Goal: Contribute content: Contribute content

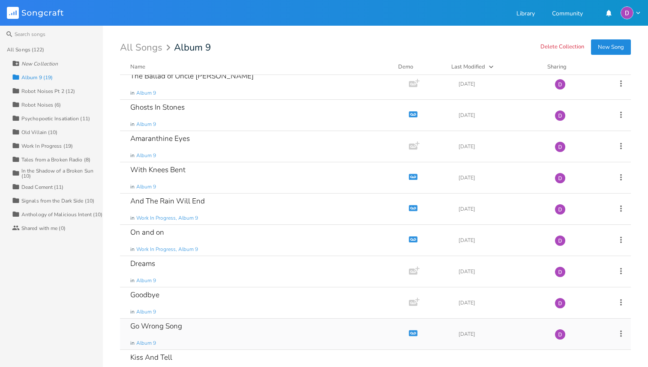
scroll to position [158, 0]
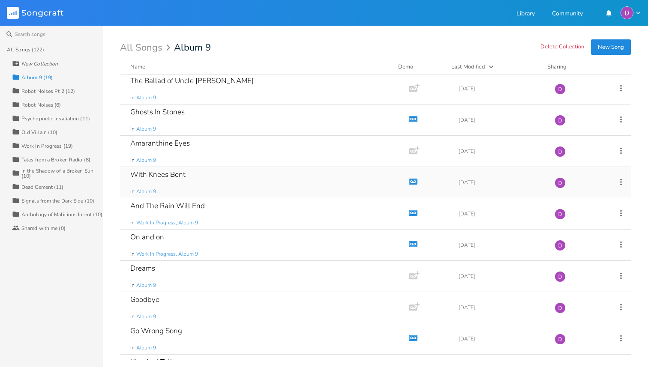
click at [340, 189] on div "With Knees Bent in Album 9" at bounding box center [262, 182] width 265 height 31
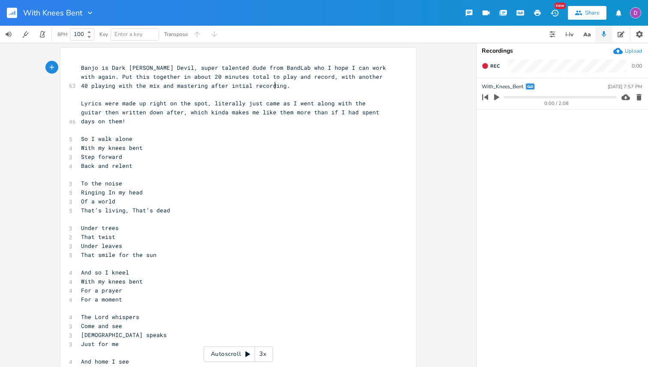
click at [633, 53] on div "Upload" at bounding box center [632, 51] width 17 height 7
click at [637, 129] on icon "button" at bounding box center [638, 128] width 5 height 6
click at [519, 14] on icon "button" at bounding box center [520, 13] width 6 height 4
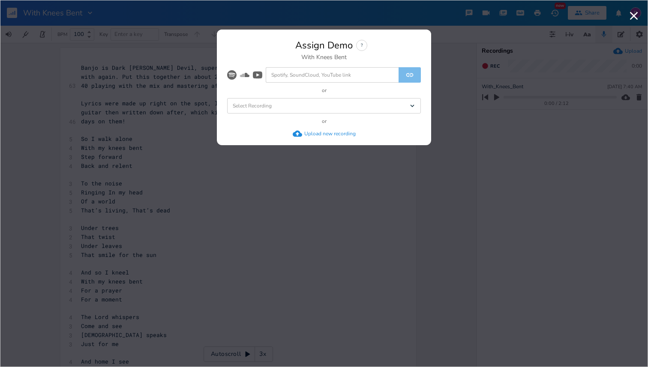
click at [331, 105] on div "Select Recording Dropdown" at bounding box center [324, 105] width 194 height 15
click at [307, 125] on li "With_Knees_Bent" at bounding box center [325, 121] width 190 height 15
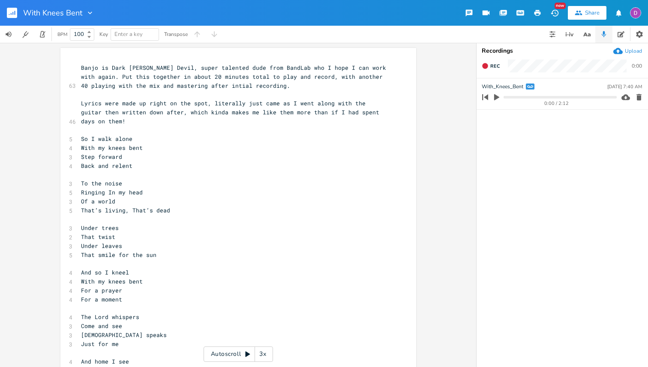
click at [10, 15] on rect "button" at bounding box center [12, 13] width 10 height 10
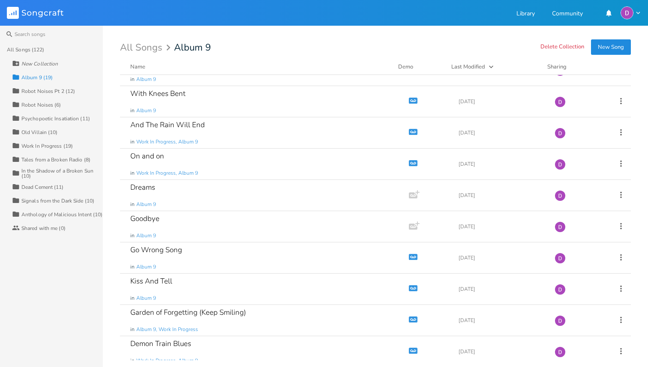
scroll to position [309, 0]
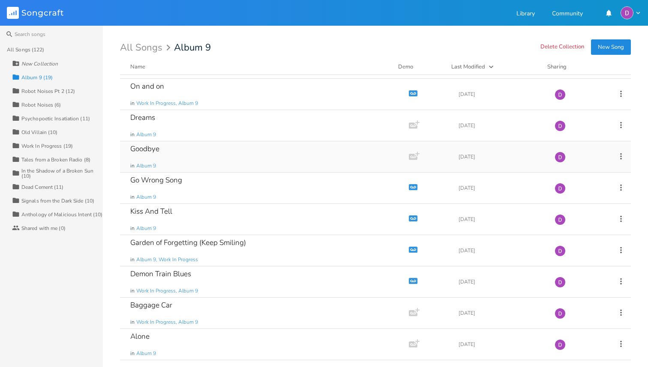
click at [266, 152] on div "Goodbye in Album 9" at bounding box center [262, 156] width 265 height 31
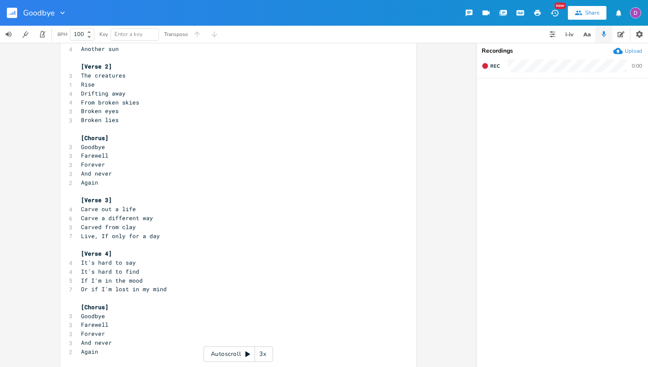
scroll to position [79, 0]
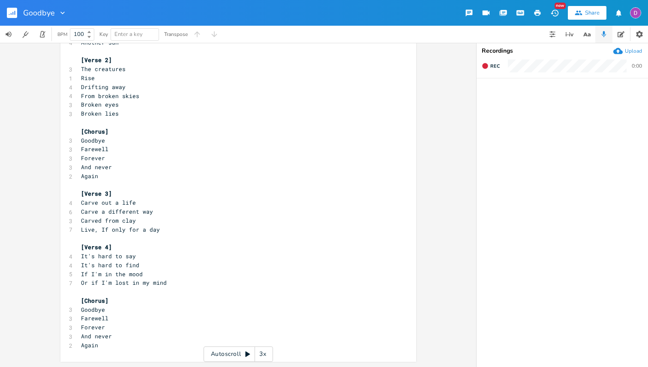
click at [12, 15] on rect "button" at bounding box center [12, 13] width 10 height 10
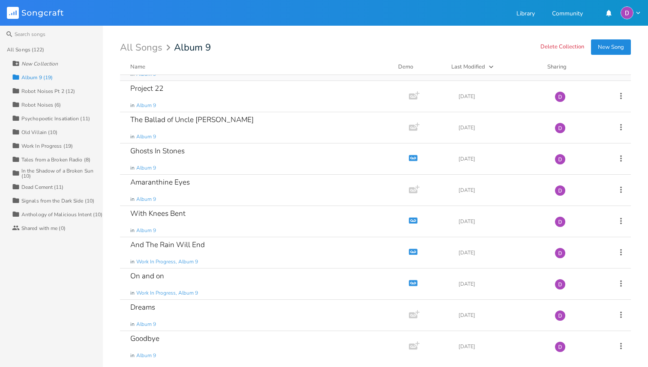
scroll to position [114, 0]
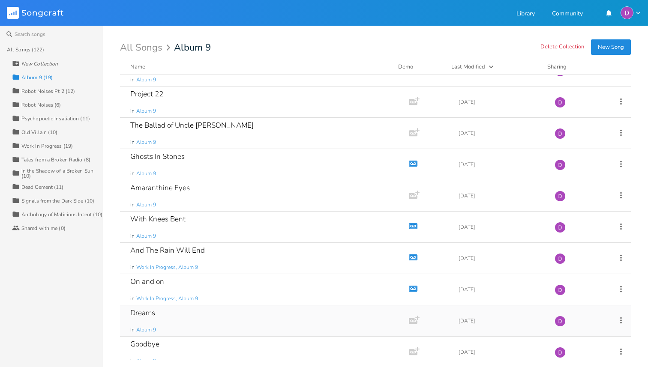
click at [174, 314] on div "Dreams in Album 9" at bounding box center [262, 320] width 265 height 31
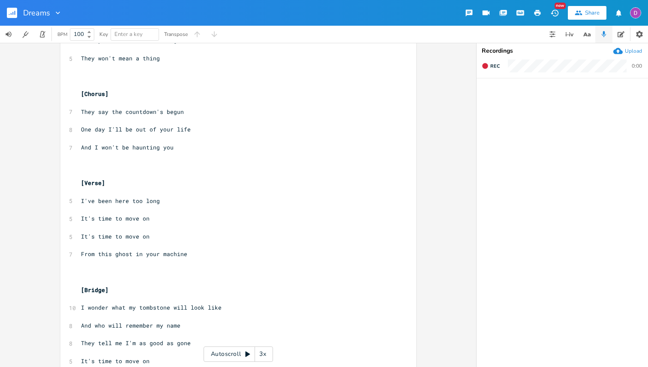
scroll to position [952, 0]
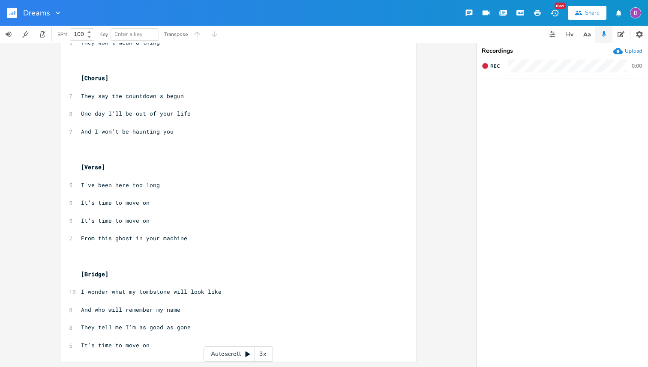
click at [13, 12] on icon "button" at bounding box center [12, 13] width 1 height 3
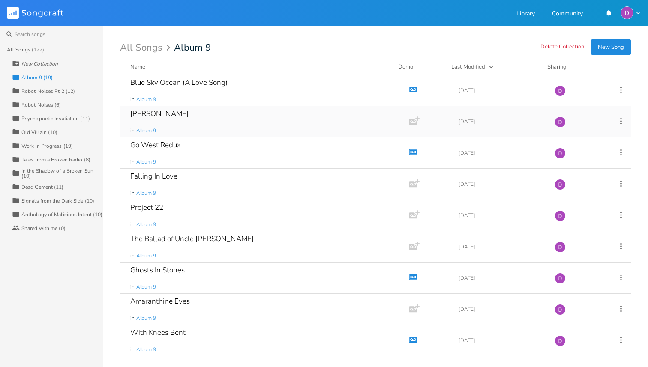
click at [279, 117] on div "Tom in Album 9" at bounding box center [262, 121] width 265 height 31
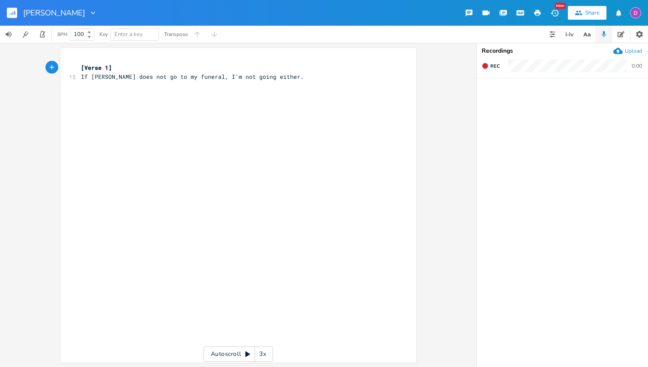
click at [169, 66] on pre "[Verse 1]" at bounding box center [233, 67] width 309 height 9
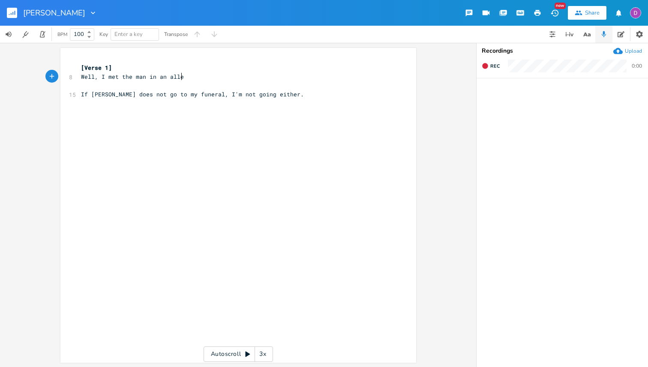
scroll to position [0, 77]
type textarea "Well, I met the man in an alley"
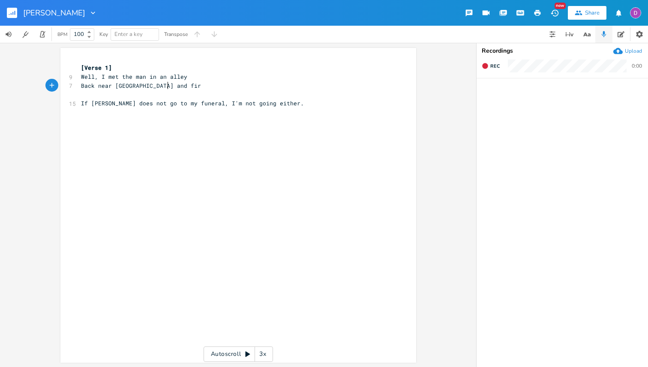
scroll to position [0, 73]
type textarea "Back near sycamore and first"
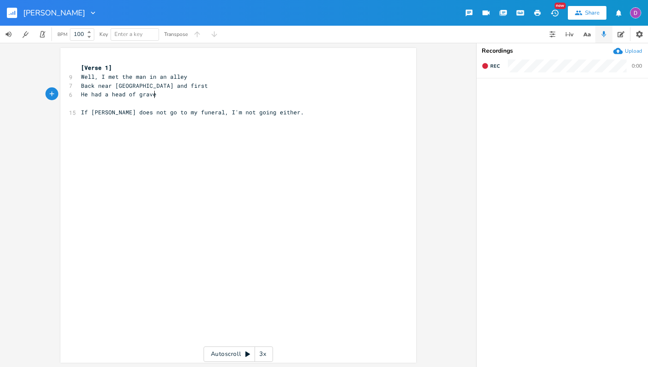
type textarea "He had a head of gravel"
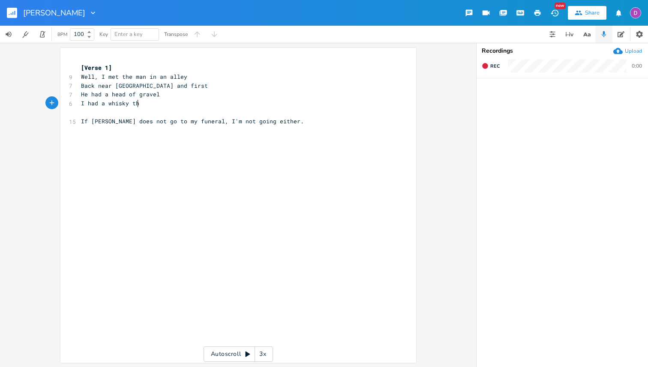
type textarea "I had a whisky thr"
type textarea "ey thirst"
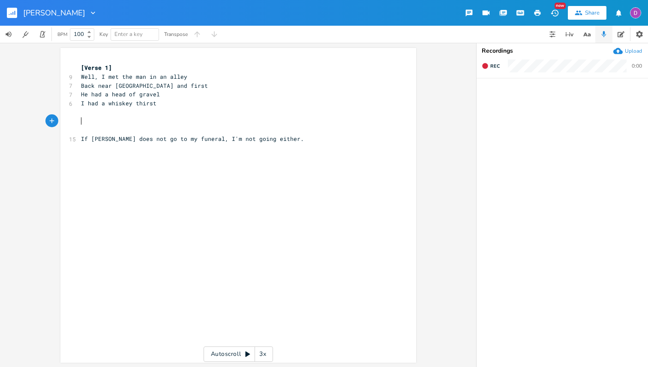
click at [6, 14] on div "[PERSON_NAME]" at bounding box center [48, 13] width 97 height 26
click at [9, 13] on rect "button" at bounding box center [12, 13] width 10 height 10
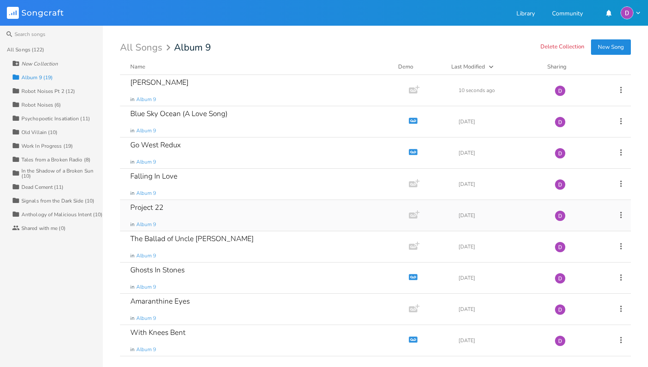
click at [249, 213] on div "Project 22 in Album 9" at bounding box center [262, 215] width 265 height 31
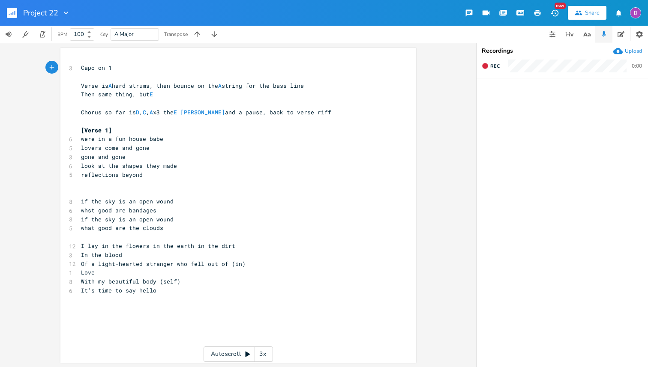
click at [11, 15] on rect "button" at bounding box center [12, 13] width 10 height 10
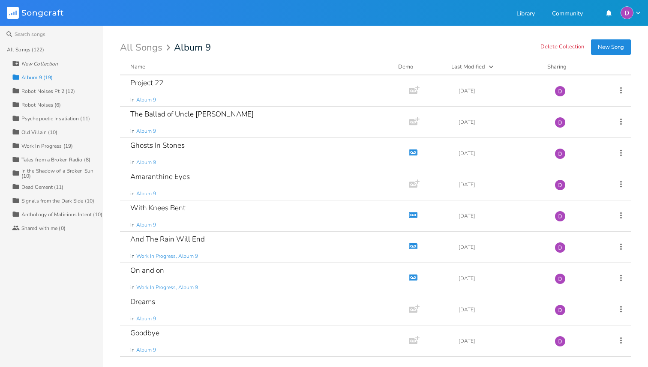
scroll to position [130, 0]
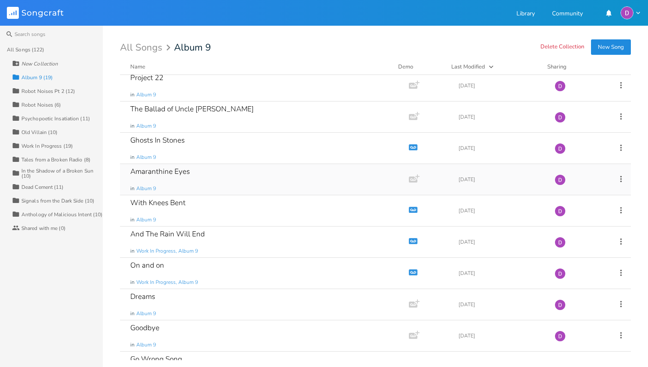
click at [254, 171] on div "Amaranthine Eyes in Album 9" at bounding box center [262, 179] width 265 height 31
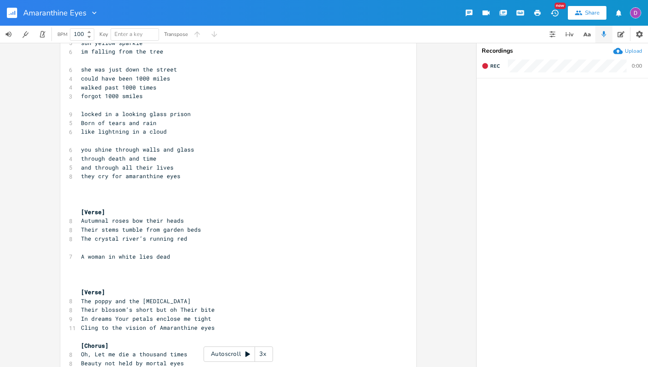
scroll to position [262, 0]
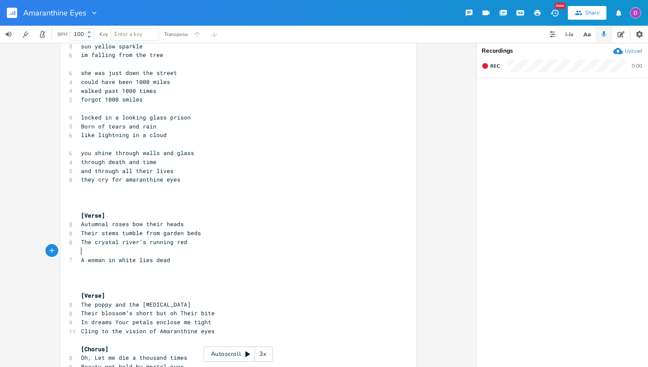
click at [151, 250] on pre "​" at bounding box center [233, 251] width 309 height 9
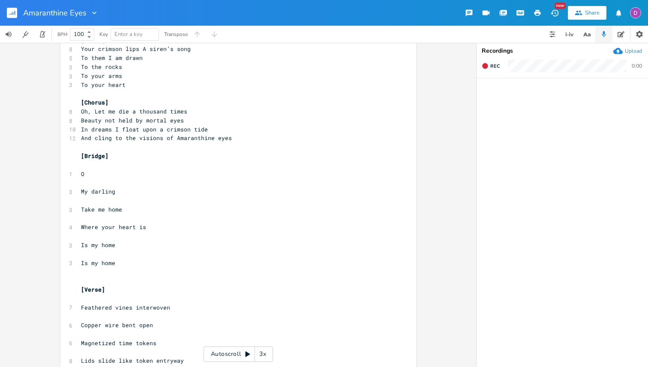
scroll to position [617, 0]
click at [116, 254] on pre "​" at bounding box center [233, 252] width 309 height 9
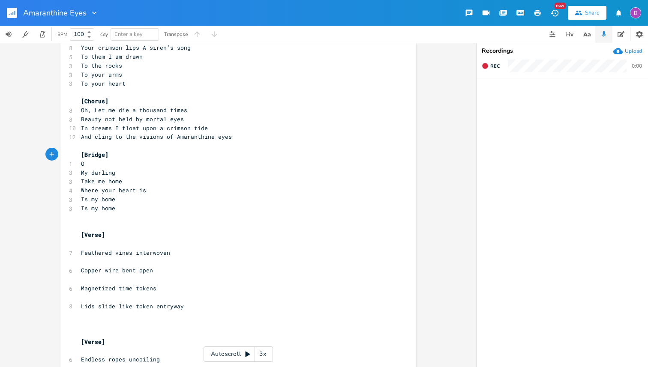
click at [144, 247] on pre "​" at bounding box center [233, 243] width 309 height 9
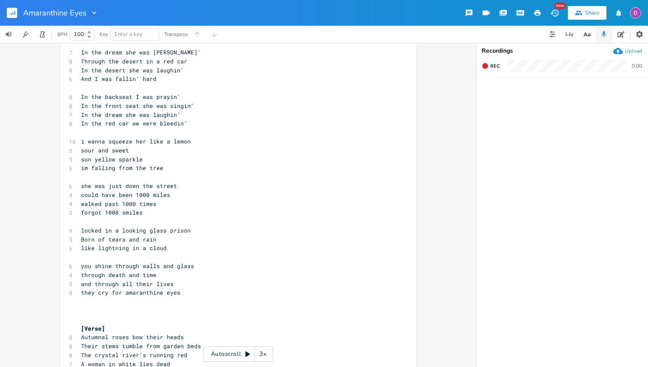
scroll to position [151, 0]
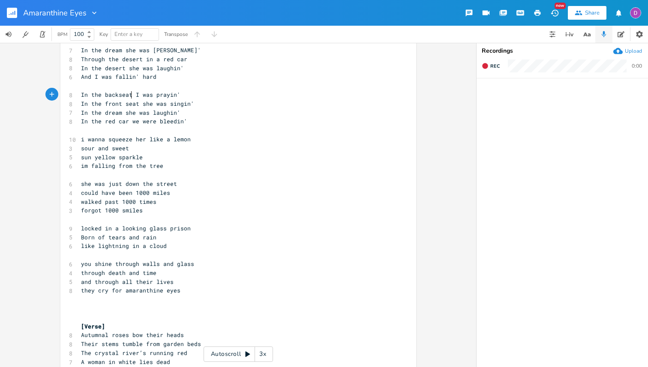
click at [127, 94] on span "In the backseat I was prayin'" at bounding box center [130, 95] width 99 height 8
click at [131, 103] on span "In the front seat she was singin'" at bounding box center [137, 104] width 113 height 8
type textarea "seat"
click at [131, 103] on span "In the front seat she was singin'" at bounding box center [137, 104] width 113 height 8
click at [111, 118] on span "In the red car we were bleedin'" at bounding box center [134, 121] width 106 height 8
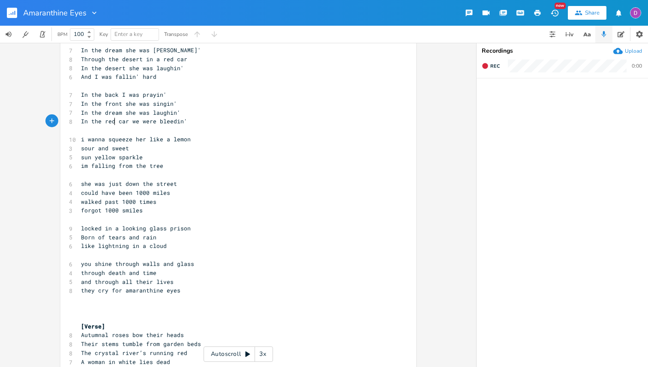
type textarea "red"
click at [111, 118] on span "In the red car we were bleedin'" at bounding box center [134, 121] width 106 height 8
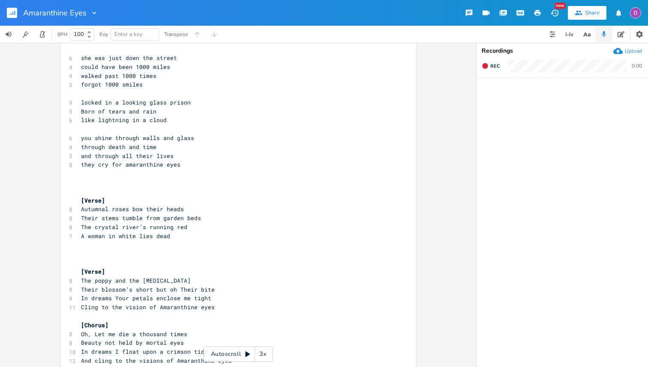
scroll to position [290, 0]
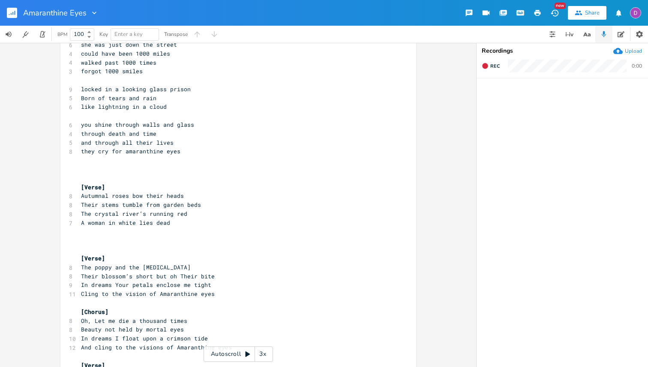
click at [109, 178] on pre "​" at bounding box center [233, 178] width 309 height 9
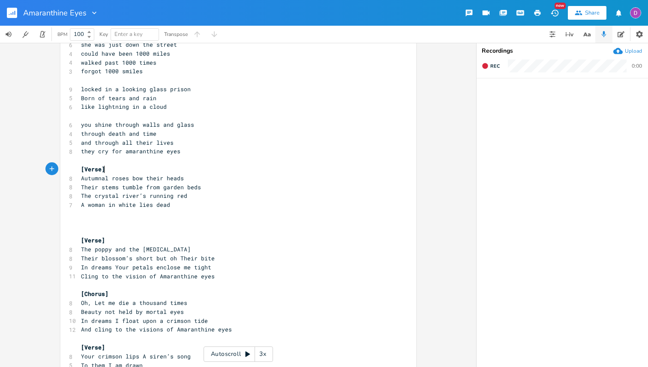
click at [120, 171] on pre "[Verse]" at bounding box center [233, 169] width 309 height 9
type textarea "[Verse]"
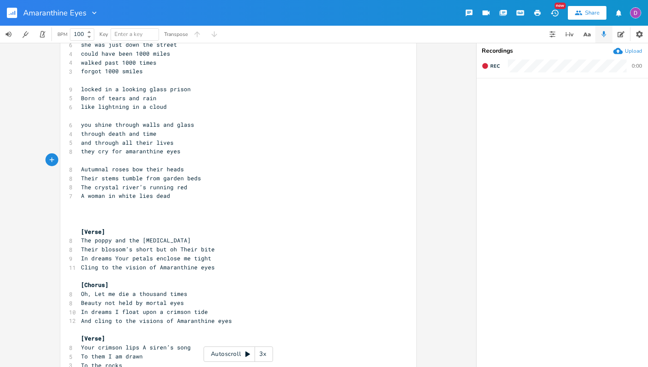
click at [152, 196] on span "A woman in white lies dead" at bounding box center [125, 196] width 89 height 8
type textarea "nearly"
click at [133, 234] on pre "[Verse]" at bounding box center [233, 231] width 309 height 9
type textarea "[Verse]"
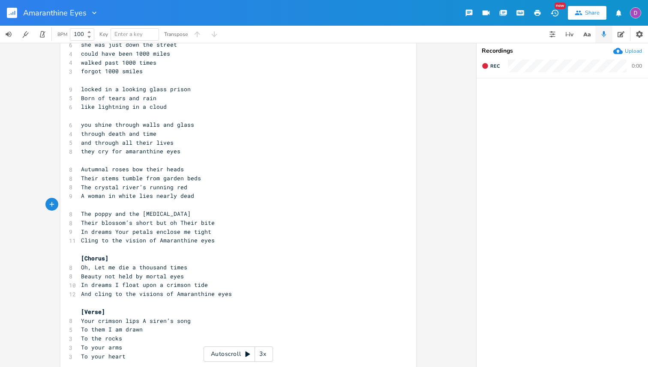
click at [178, 222] on span "Their blossom’s short but oh Their bite" at bounding box center [148, 223] width 134 height 8
type textarea "t"
type textarea "[Chorus]"
drag, startPoint x: 111, startPoint y: 258, endPoint x: 67, endPoint y: 257, distance: 44.1
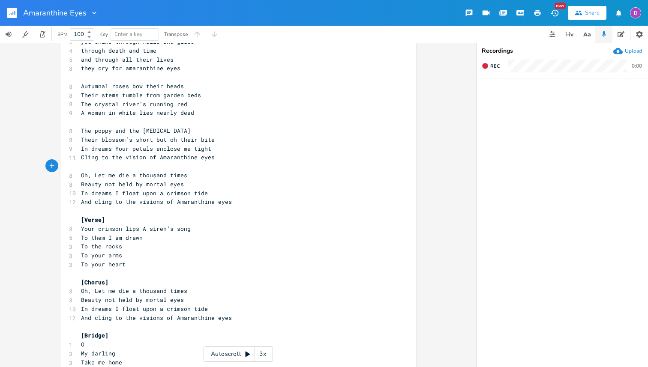
scroll to position [379, 0]
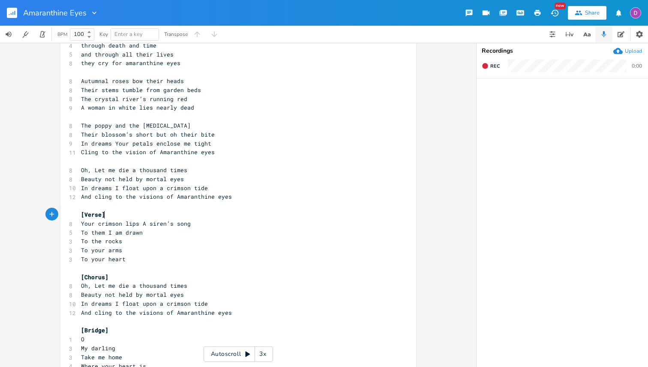
type textarea "[Verse]"
drag, startPoint x: 111, startPoint y: 217, endPoint x: 72, endPoint y: 215, distance: 38.6
click at [72, 215] on div "[Verse] x 7 In a dream she was running 5 through the garden wild 8 in the garde…" at bounding box center [237, 311] width 355 height 1284
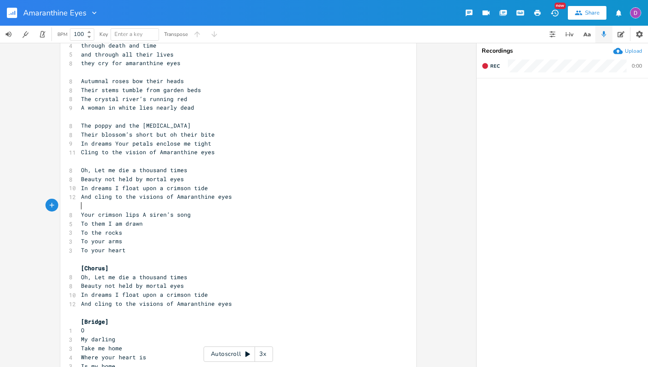
click at [110, 267] on pre "[Chorus]" at bounding box center [233, 268] width 309 height 9
type textarea "[Chorus]"
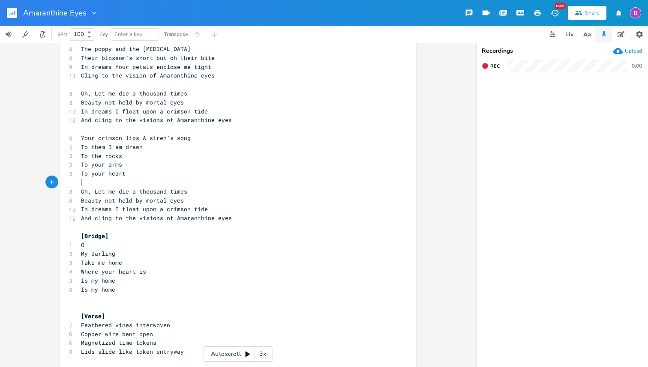
scroll to position [481, 0]
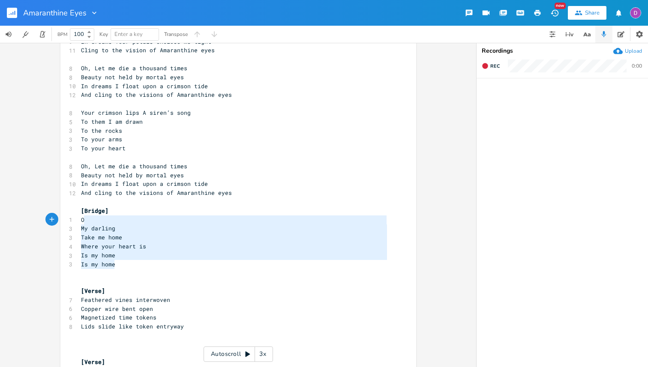
type textarea "[Bridge] O My darling Take me home Where your heart is Is my home Is my home"
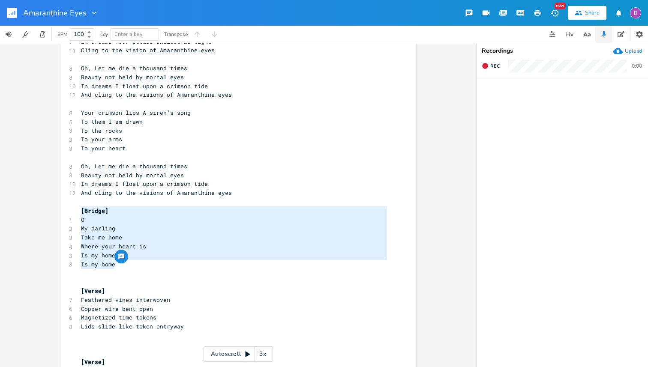
drag, startPoint x: 116, startPoint y: 266, endPoint x: 79, endPoint y: 213, distance: 65.1
click at [79, 213] on div "7 In a dream she was running 5 through the garden wild 8 in the garden she was …" at bounding box center [233, 202] width 309 height 1238
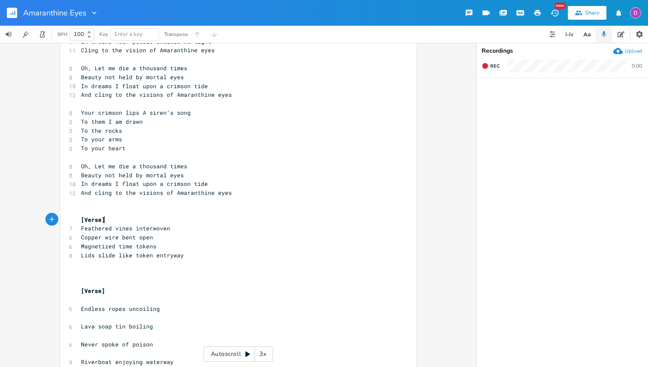
type textarea "[Verse]"
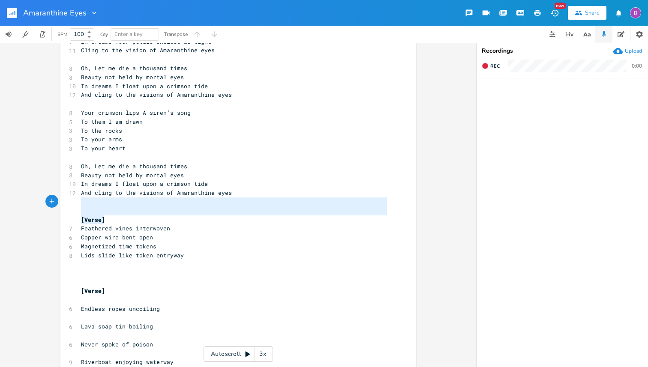
drag, startPoint x: 112, startPoint y: 221, endPoint x: 79, endPoint y: 203, distance: 37.6
click at [79, 203] on div "7 In a dream she was running 5 through the garden wild 8 in the garden she was …" at bounding box center [233, 166] width 309 height 1167
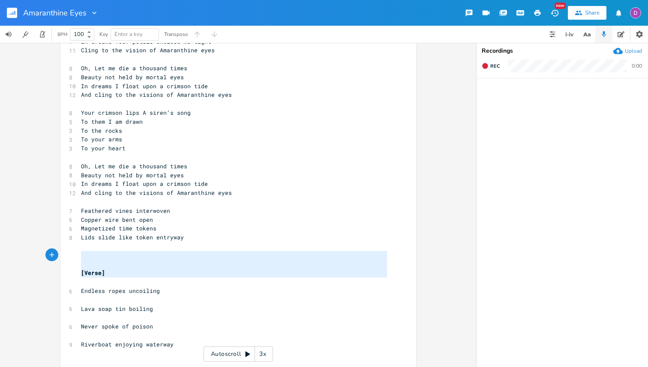
type textarea "[Verse]"
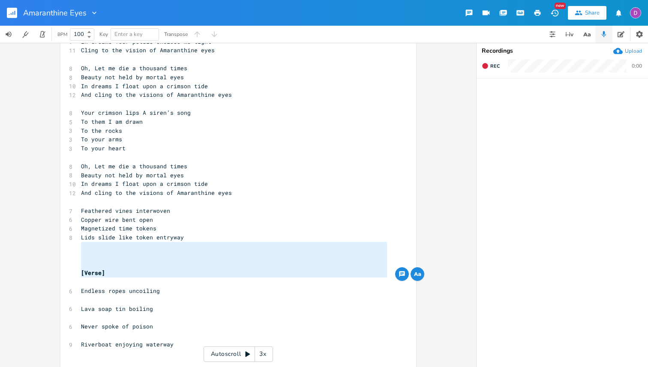
drag, startPoint x: 94, startPoint y: 282, endPoint x: 72, endPoint y: 246, distance: 42.1
click at [72, 246] on div "[Verse] x 7 In a dream she was running 5 through the garden wild 8 in the garde…" at bounding box center [237, 155] width 355 height 1177
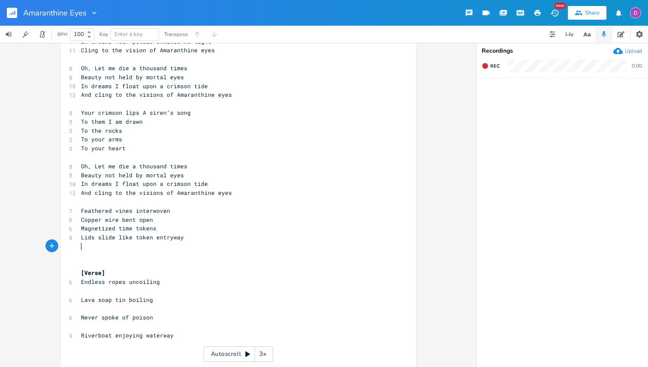
click at [111, 275] on pre "[Verse]" at bounding box center [233, 273] width 309 height 9
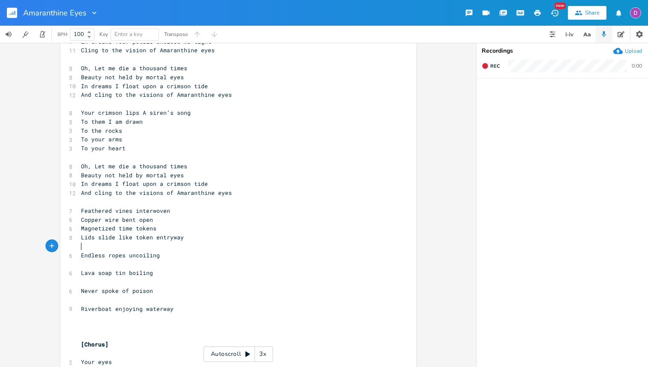
click at [140, 282] on pre "​" at bounding box center [233, 282] width 309 height 9
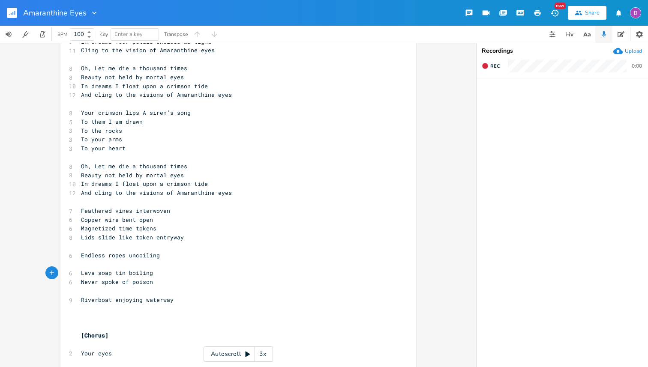
click at [136, 269] on span "Lava soap tin boiling" at bounding box center [117, 273] width 72 height 8
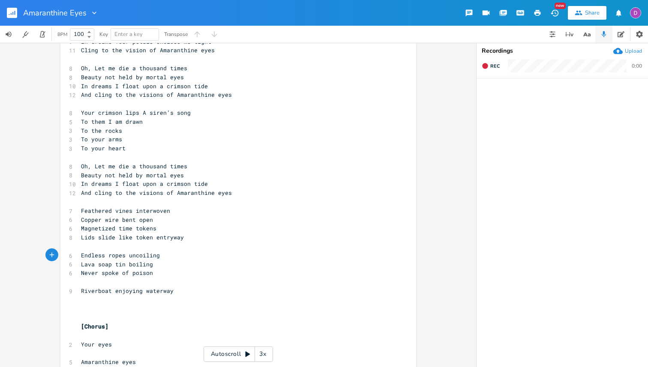
click at [117, 284] on pre "​" at bounding box center [233, 282] width 309 height 9
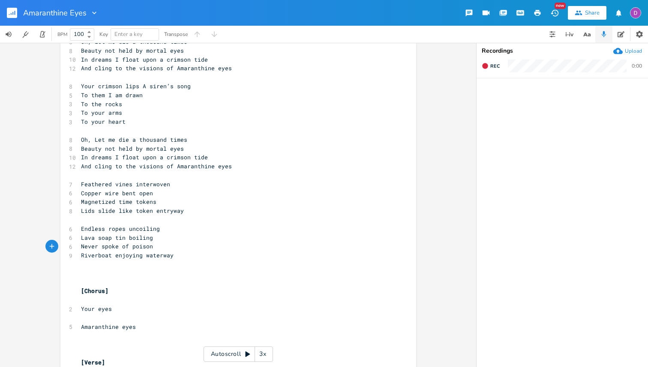
scroll to position [508, 0]
click at [172, 256] on pre "Riverboat enjoying waterway" at bounding box center [233, 254] width 309 height 9
type textarea "Riverboat enjoying waterway"
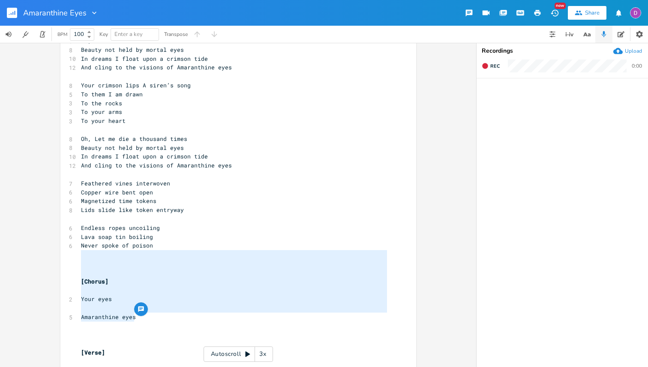
drag, startPoint x: 137, startPoint y: 317, endPoint x: 78, endPoint y: 253, distance: 87.6
click at [79, 253] on div "7 In a dream she was running 5 through the garden wild 8 in the garden she was …" at bounding box center [233, 94] width 309 height 1078
type textarea "[Chorus] Your eyes Amaranthine eyes"
click at [107, 291] on pre "​" at bounding box center [233, 290] width 309 height 9
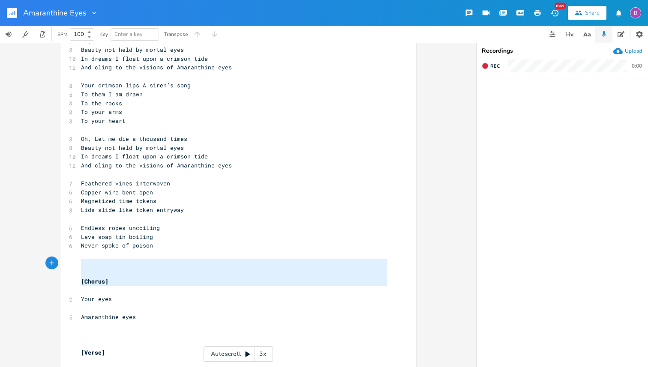
type textarea "[Chorus]"
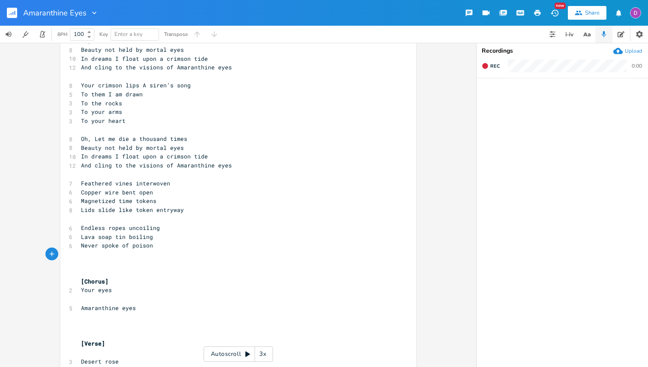
type textarea "\"
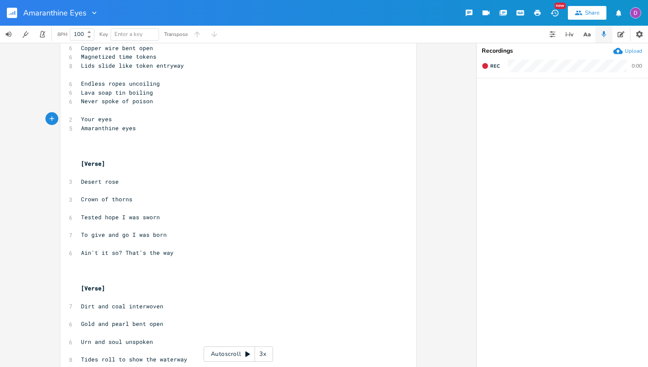
scroll to position [651, 0]
click at [120, 245] on pre "​" at bounding box center [233, 245] width 309 height 9
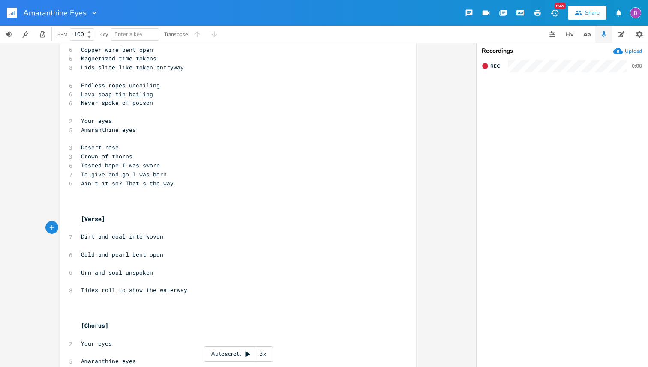
click at [128, 231] on pre "​" at bounding box center [233, 228] width 309 height 9
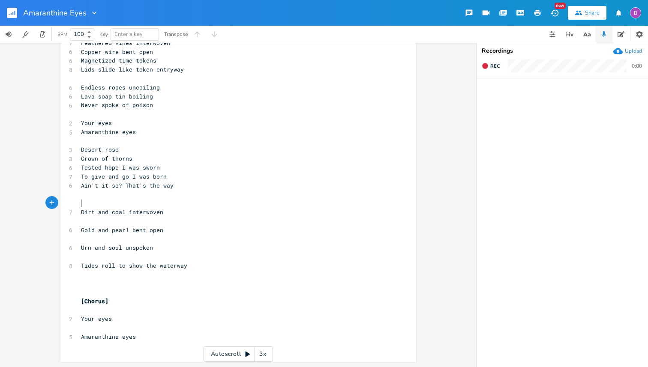
scroll to position [640, 0]
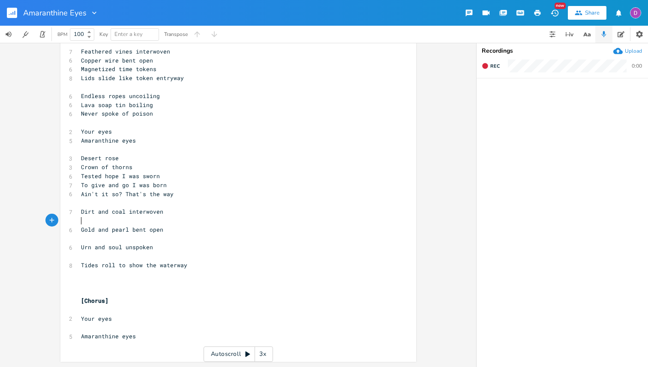
click at [137, 222] on pre "​" at bounding box center [233, 220] width 309 height 9
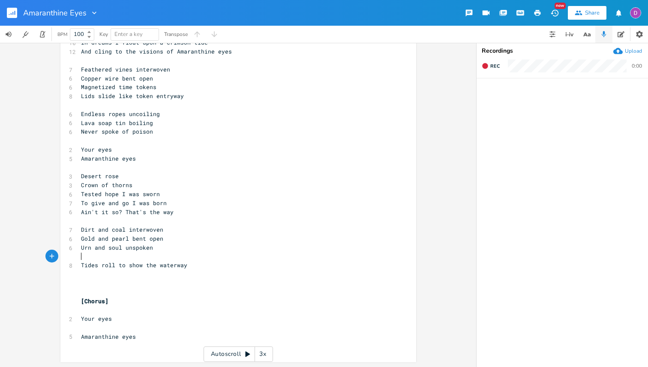
scroll to position [613, 0]
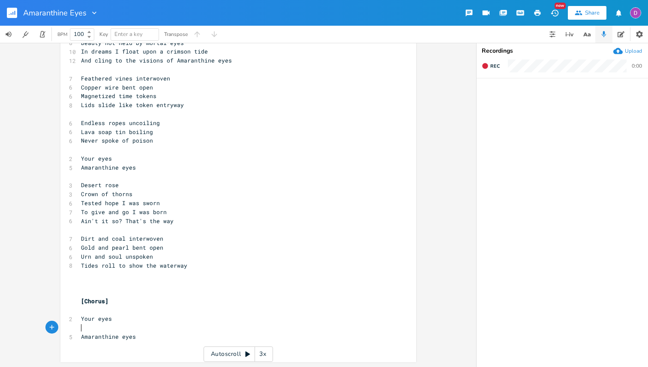
click at [104, 328] on pre "​" at bounding box center [233, 327] width 309 height 9
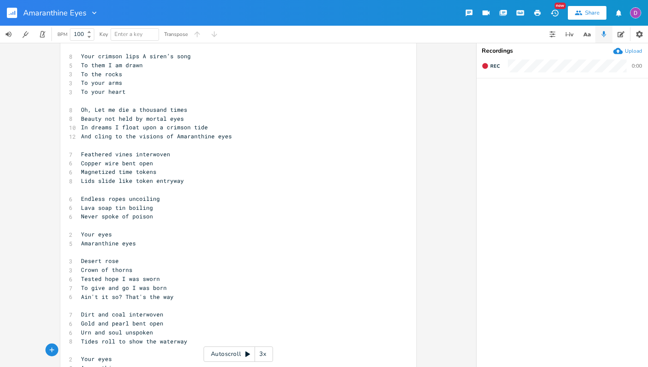
scroll to position [569, 0]
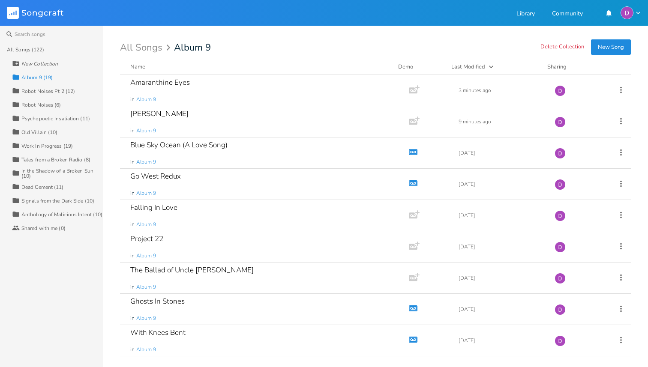
click at [603, 46] on button "New Song" at bounding box center [611, 46] width 40 height 15
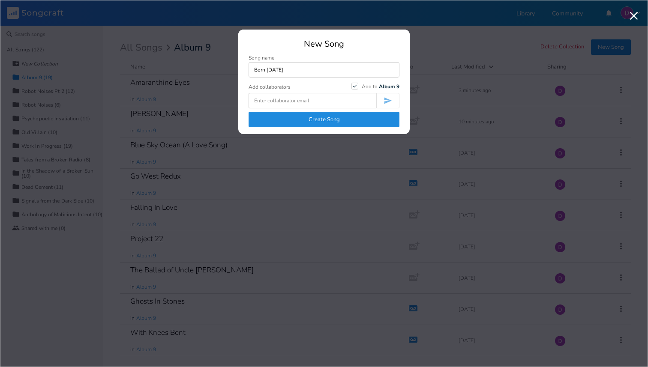
type input "Born [DATE]"
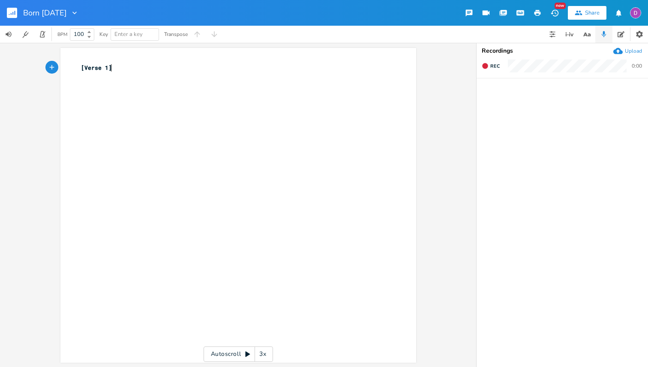
type textarea "[Verse 1]"
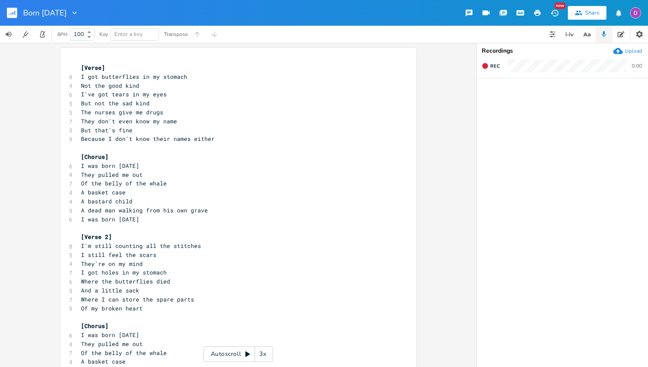
click at [16, 9] on rect "button" at bounding box center [12, 13] width 10 height 10
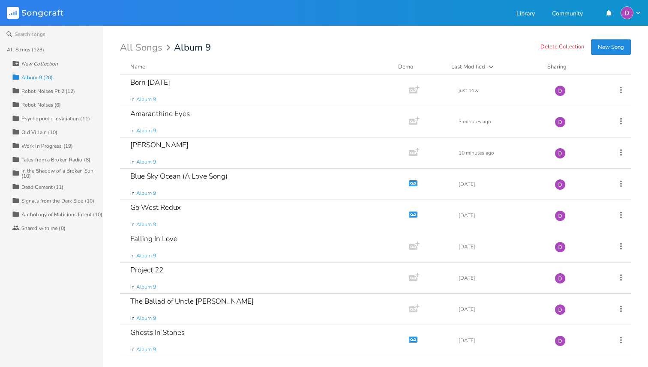
click at [47, 144] on div "Work In Progress (19)" at bounding box center [46, 145] width 51 height 5
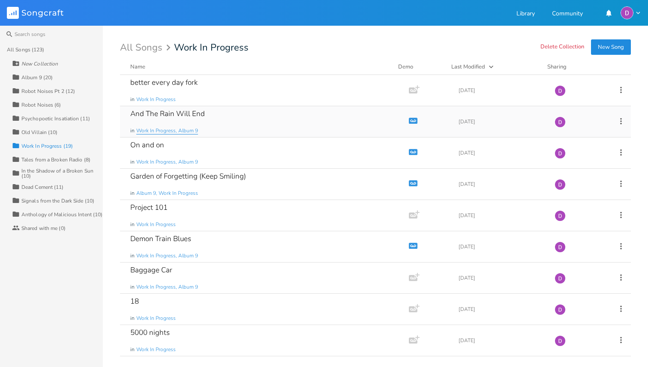
click at [187, 129] on span "Work In Progress, Album 9" at bounding box center [167, 130] width 62 height 7
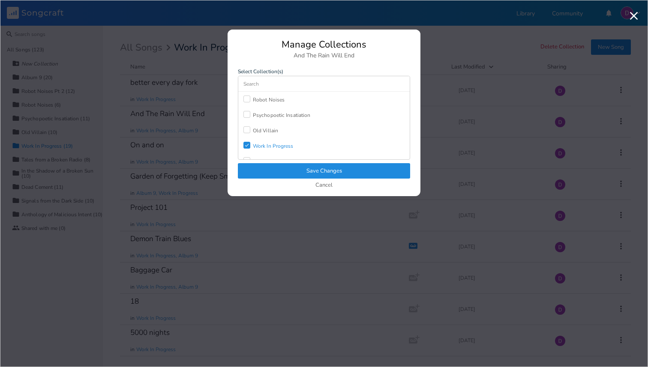
scroll to position [50, 0]
click at [268, 138] on div "Work In Progress" at bounding box center [273, 140] width 41 height 5
click at [322, 173] on button "Save Changes" at bounding box center [324, 170] width 172 height 15
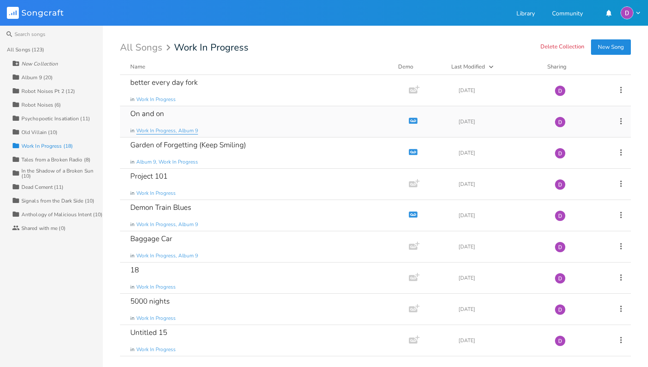
click at [196, 131] on span "Work In Progress, Album 9" at bounding box center [167, 130] width 62 height 7
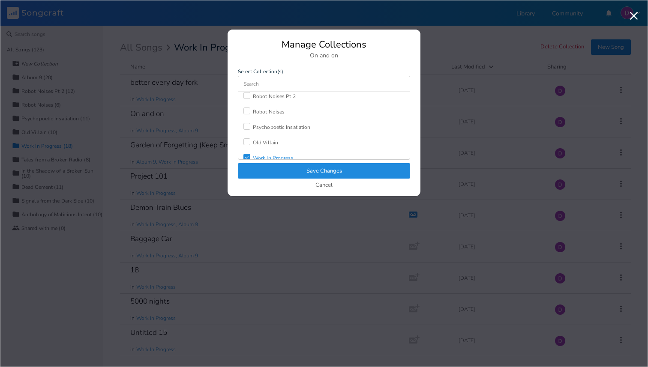
scroll to position [63, 0]
click at [269, 125] on div "Work In Progress" at bounding box center [273, 127] width 41 height 5
click at [276, 169] on button "Save Changes" at bounding box center [324, 170] width 172 height 15
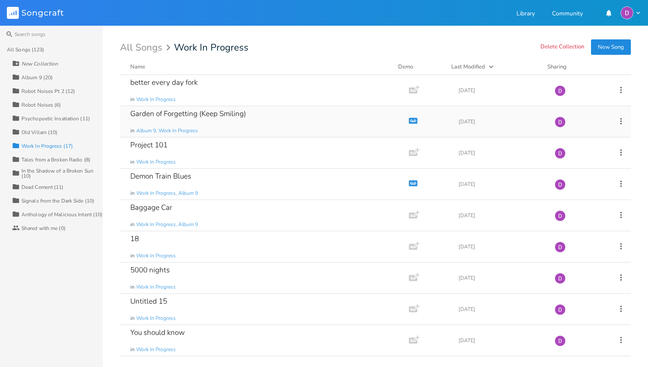
click at [247, 119] on div "Garden of Forgetting (Keep Smiling) in Album 9, Work In Progress" at bounding box center [262, 121] width 265 height 31
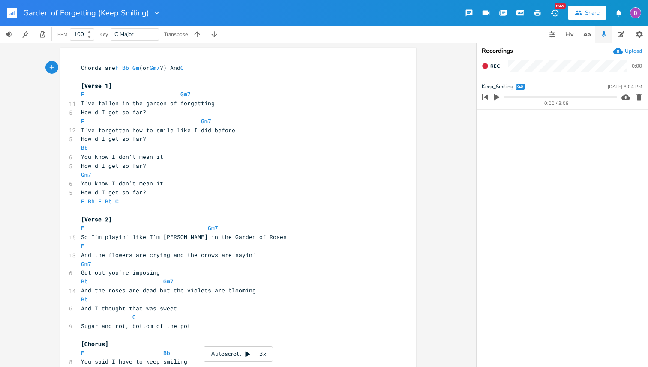
click at [14, 15] on rect "button" at bounding box center [12, 13] width 10 height 10
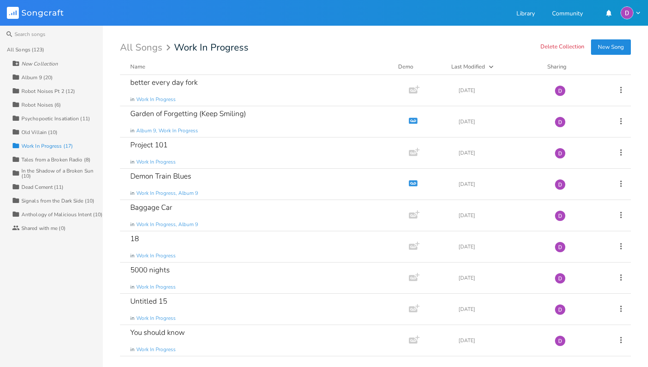
click at [42, 145] on div "Work In Progress (17)" at bounding box center [46, 145] width 51 height 5
click at [167, 131] on span "Album 9, Work In Progress" at bounding box center [167, 130] width 62 height 7
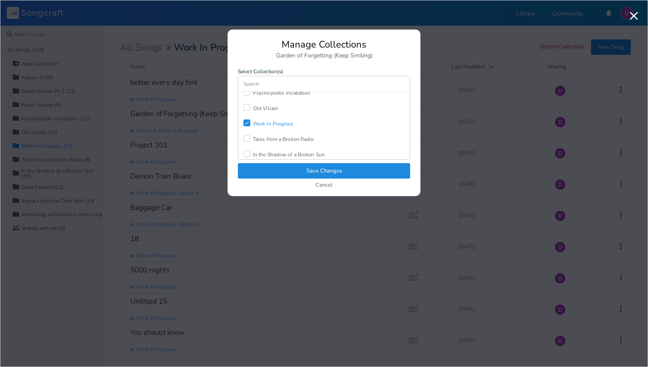
scroll to position [61, 0]
click at [277, 127] on div "Work In Progress" at bounding box center [273, 129] width 41 height 5
click at [293, 165] on button "Save Changes" at bounding box center [324, 170] width 172 height 15
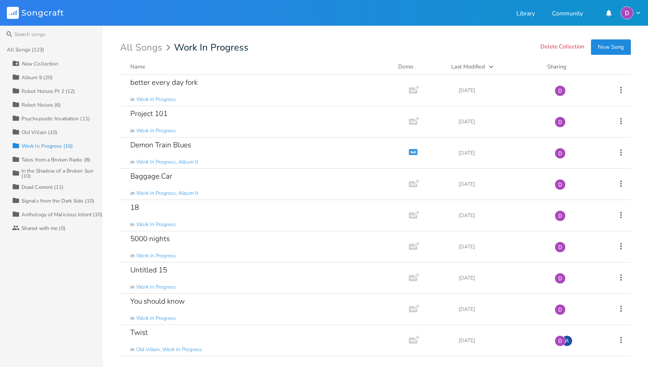
click at [43, 130] on div "Old Villain (10)" at bounding box center [39, 132] width 36 height 5
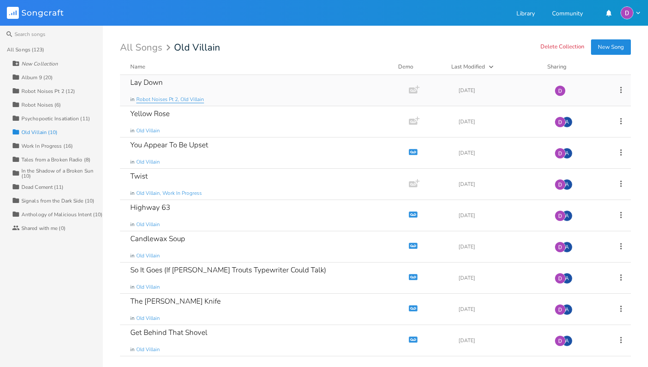
click at [184, 100] on span "Robot Noises Pt 2, Old Villain" at bounding box center [170, 99] width 68 height 7
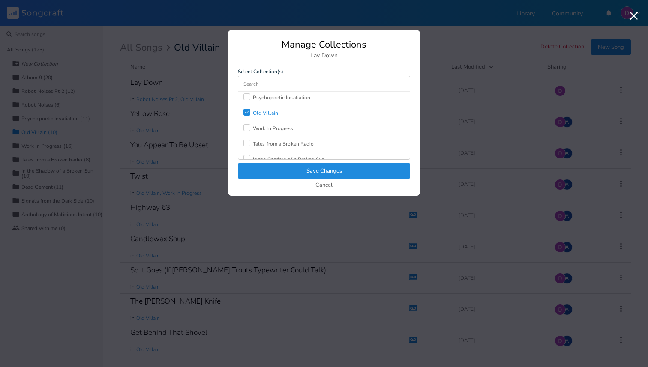
scroll to position [68, 0]
click at [267, 104] on div "Old Villain" at bounding box center [265, 106] width 25 height 5
click at [289, 170] on button "Save Changes" at bounding box center [324, 170] width 172 height 15
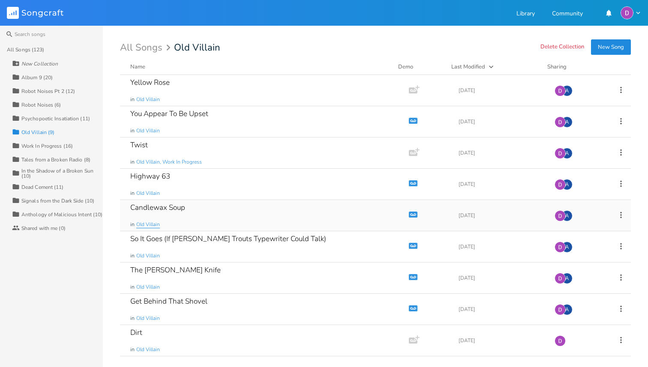
click at [155, 223] on span "Old Villain" at bounding box center [148, 224] width 24 height 7
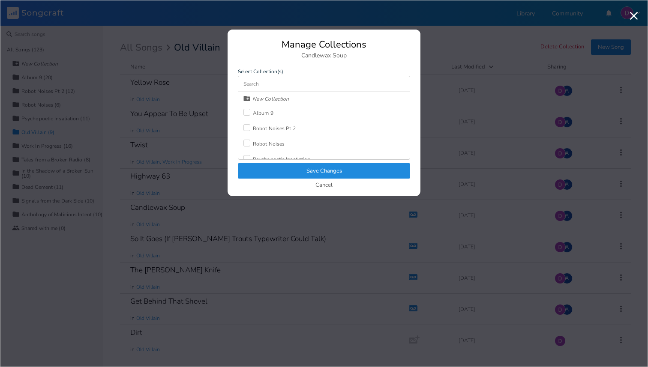
click at [263, 111] on div "Album 9" at bounding box center [263, 113] width 21 height 5
click at [265, 115] on div "Old Villain" at bounding box center [265, 112] width 25 height 5
click at [293, 167] on button "Save Changes" at bounding box center [324, 170] width 172 height 15
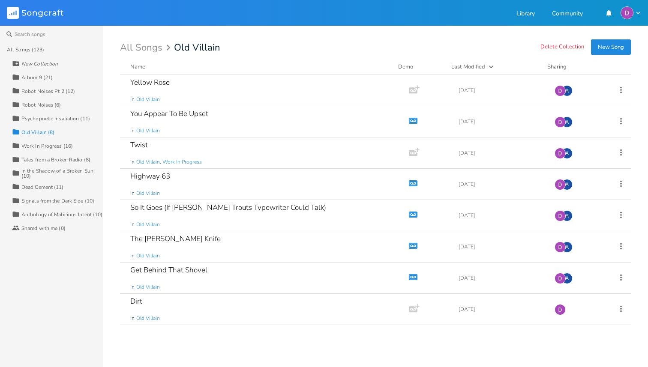
click at [41, 77] on div "Album 9 (21)" at bounding box center [36, 77] width 31 height 5
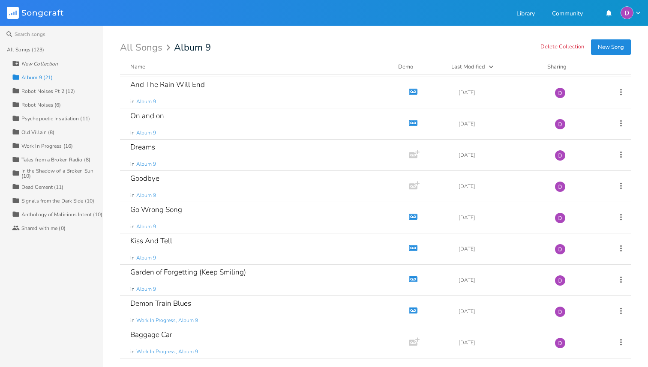
scroll to position [371, 0]
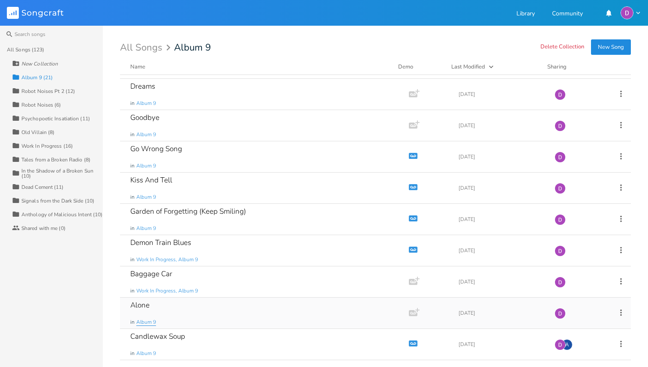
click at [147, 321] on span "Album 9" at bounding box center [146, 322] width 20 height 7
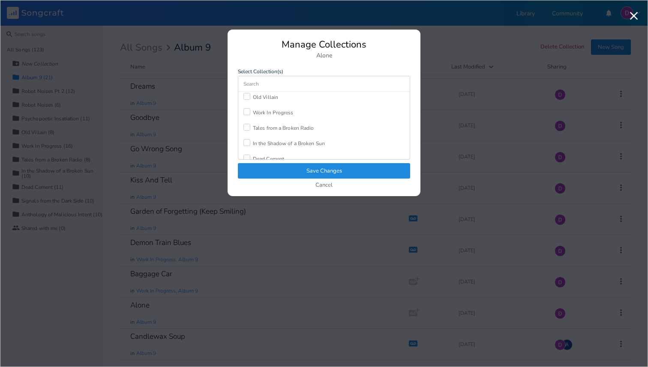
scroll to position [80, 0]
click at [278, 109] on div "Work In Progress" at bounding box center [273, 110] width 41 height 5
click at [276, 170] on button "Save Changes" at bounding box center [324, 170] width 172 height 15
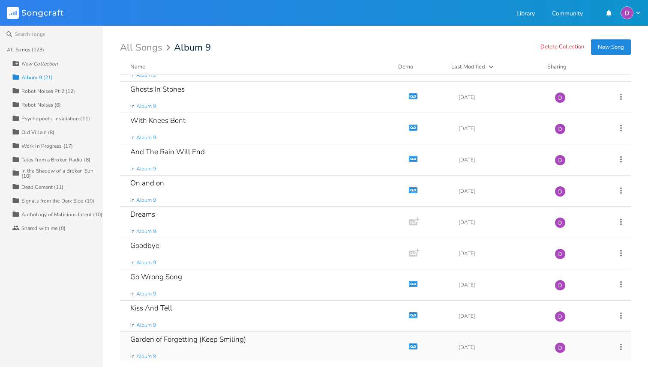
scroll to position [239, 0]
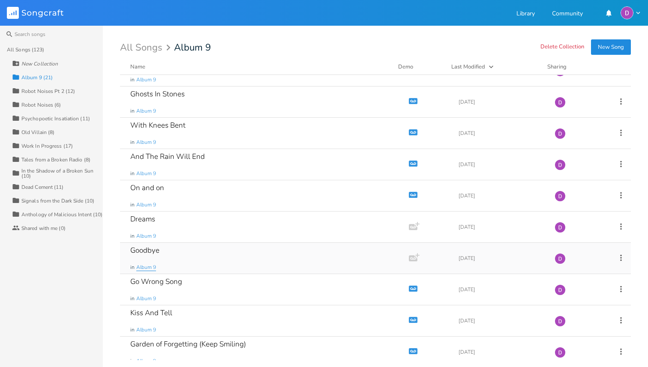
click at [145, 269] on span "Album 9" at bounding box center [146, 267] width 20 height 7
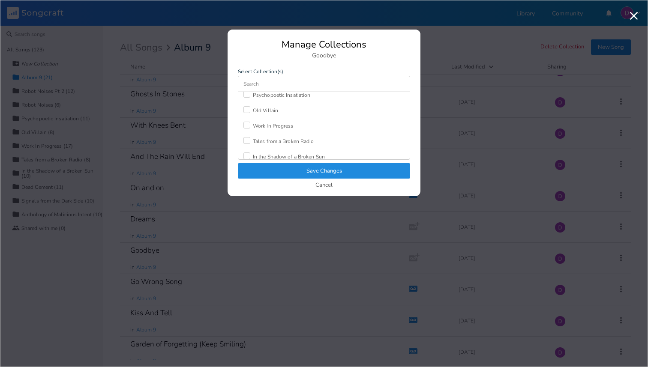
scroll to position [65, 0]
click at [277, 128] on div "Work In Progress" at bounding box center [273, 124] width 41 height 5
click at [280, 167] on button "Save Changes" at bounding box center [324, 170] width 172 height 15
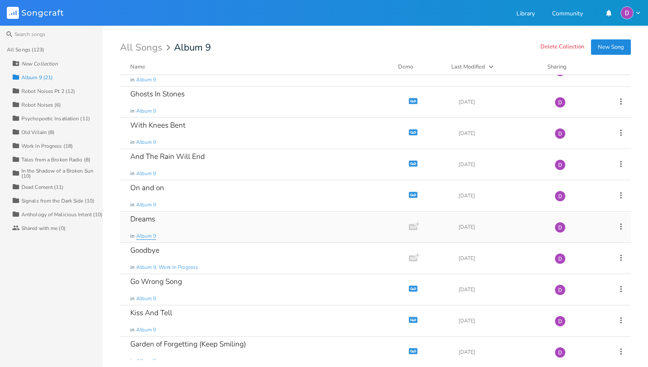
click at [150, 235] on span "Album 9" at bounding box center [146, 236] width 20 height 7
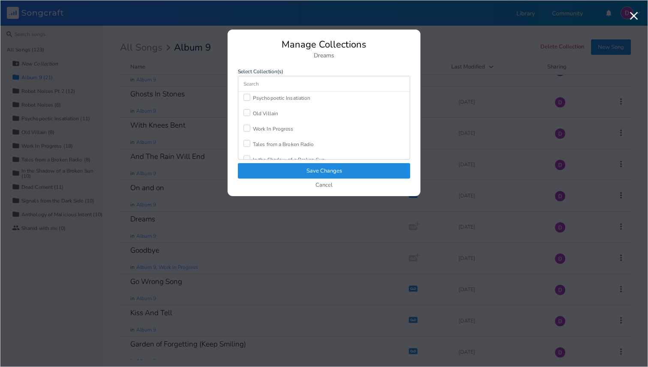
scroll to position [62, 0]
click at [276, 128] on div "Work In Progress" at bounding box center [273, 127] width 41 height 5
click at [280, 172] on button "Save Changes" at bounding box center [324, 170] width 172 height 15
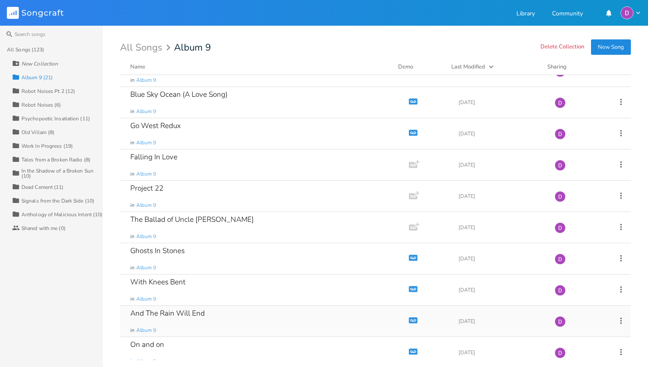
scroll to position [81, 0]
click at [153, 237] on span "Album 9" at bounding box center [146, 236] width 20 height 7
click at [149, 203] on span "Album 9" at bounding box center [146, 205] width 20 height 7
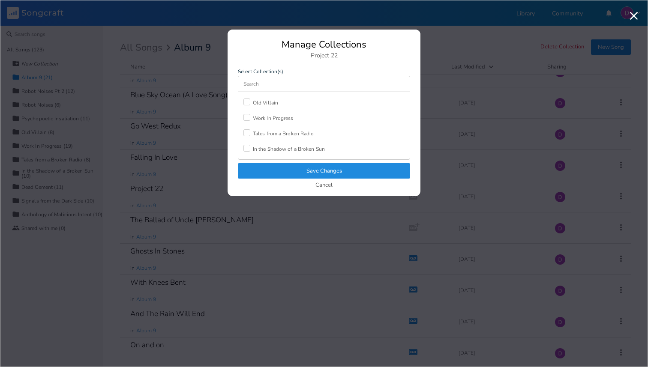
scroll to position [75, 0]
click at [278, 113] on div "Work In Progress" at bounding box center [273, 115] width 41 height 5
click at [280, 171] on button "Save Changes" at bounding box center [324, 170] width 172 height 15
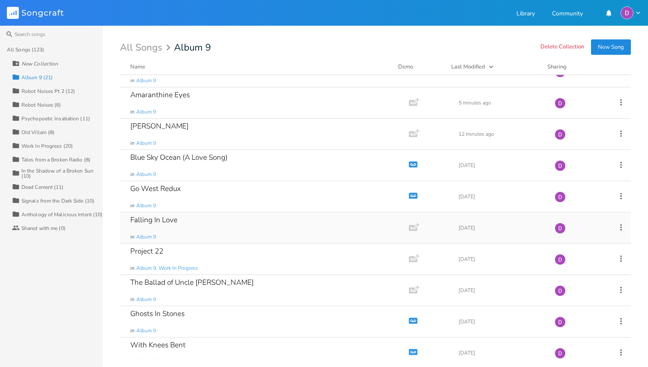
scroll to position [0, 0]
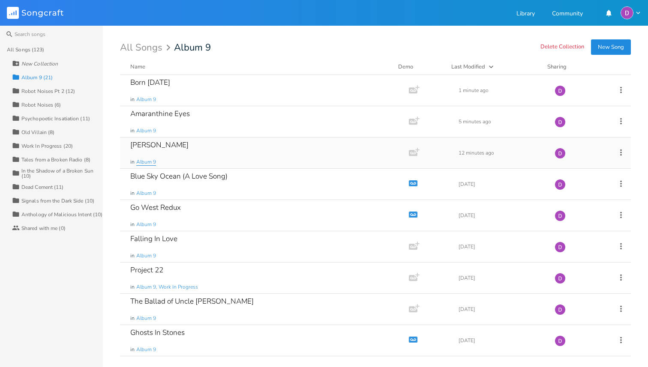
click at [151, 162] on span "Album 9" at bounding box center [146, 161] width 20 height 7
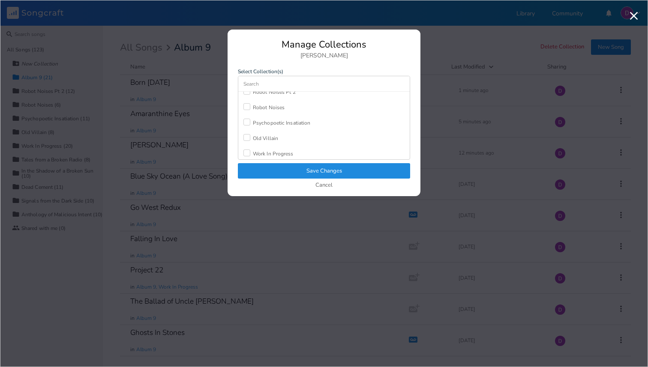
scroll to position [37, 0]
click at [268, 151] on div "Work In Progress" at bounding box center [273, 152] width 41 height 5
click at [269, 172] on button "Save Changes" at bounding box center [324, 170] width 172 height 15
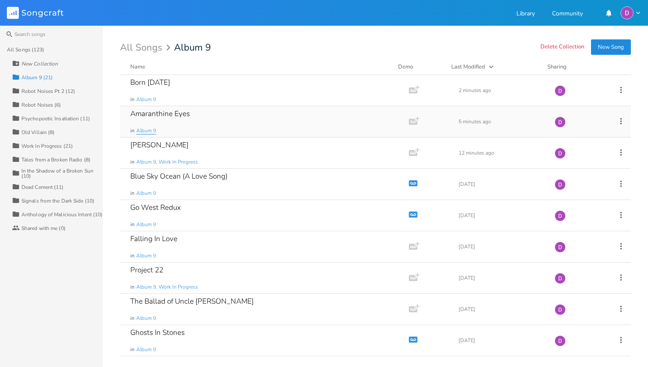
click at [149, 128] on span "Album 9" at bounding box center [146, 130] width 20 height 7
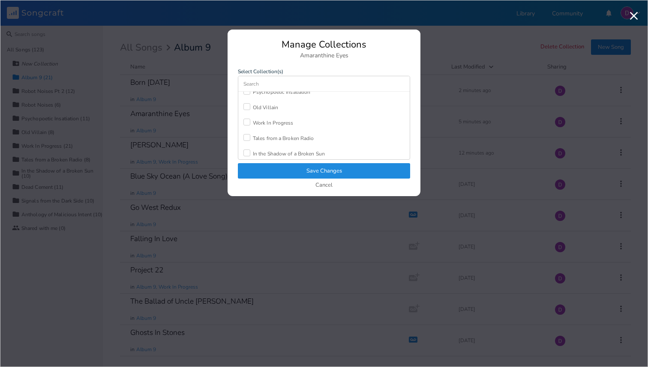
scroll to position [69, 0]
click at [276, 120] on div "Work In Progress" at bounding box center [273, 120] width 41 height 5
click at [278, 172] on button "Save Changes" at bounding box center [324, 170] width 172 height 15
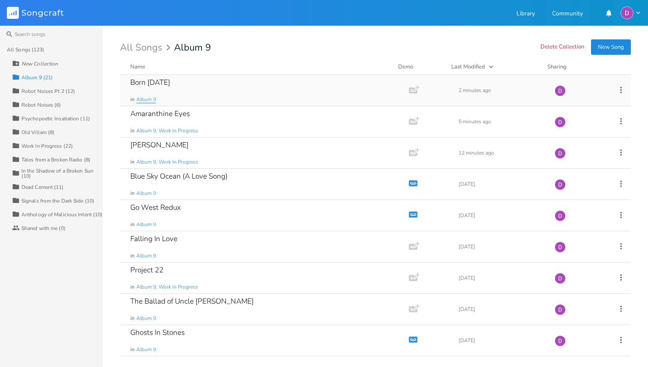
click at [151, 99] on span "Album 9" at bounding box center [146, 99] width 20 height 7
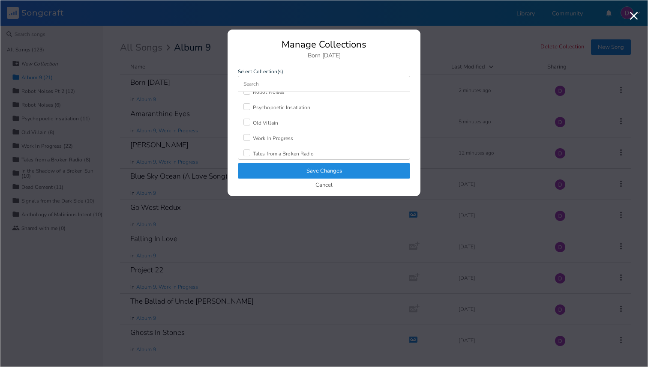
scroll to position [55, 0]
click at [275, 133] on div "Work In Progress" at bounding box center [273, 134] width 41 height 5
click at [287, 174] on button "Save Changes" at bounding box center [324, 170] width 172 height 15
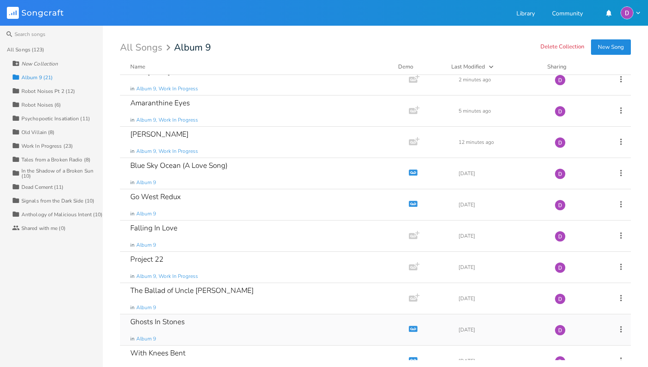
scroll to position [0, 0]
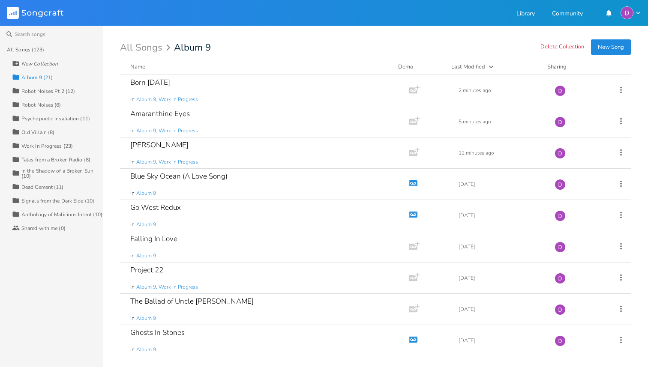
click at [601, 49] on button "New Song" at bounding box center [611, 46] width 40 height 15
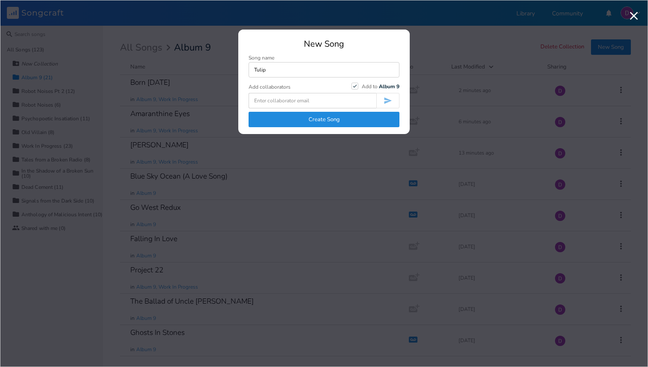
type input "Tulip"
click at [308, 121] on button "Create Song" at bounding box center [323, 119] width 151 height 15
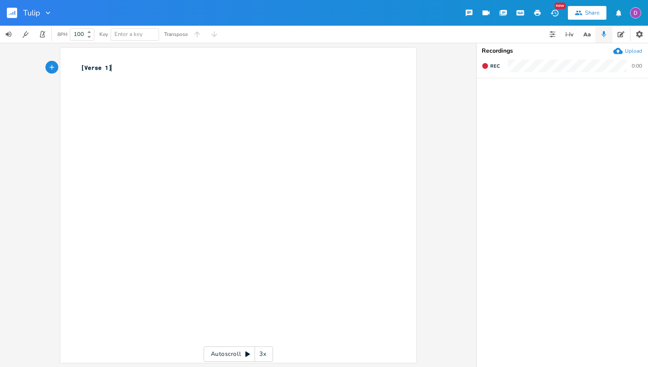
type textarea "[Verse 1]"
drag, startPoint x: 157, startPoint y: 68, endPoint x: 56, endPoint y: 61, distance: 100.9
click at [56, 61] on div "[Verse 1] x [Verse 1] ​ Autoscroll 3x" at bounding box center [238, 205] width 476 height 324
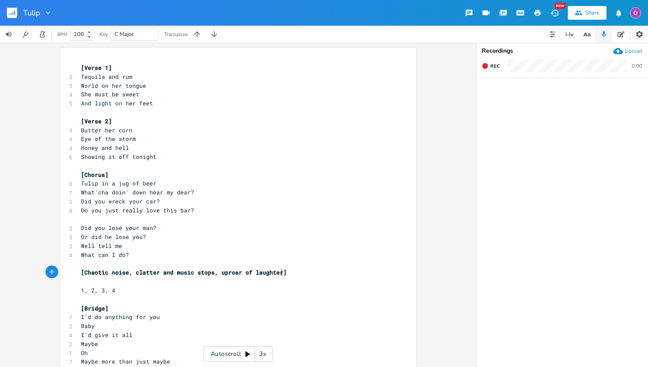
click at [289, 275] on pre "[Chaotic noise, clatter and music stops, uproar of laughter]" at bounding box center [233, 272] width 309 height 9
type textarea "[Chaotic noise, clatter and music stops, uproar of laughter]"
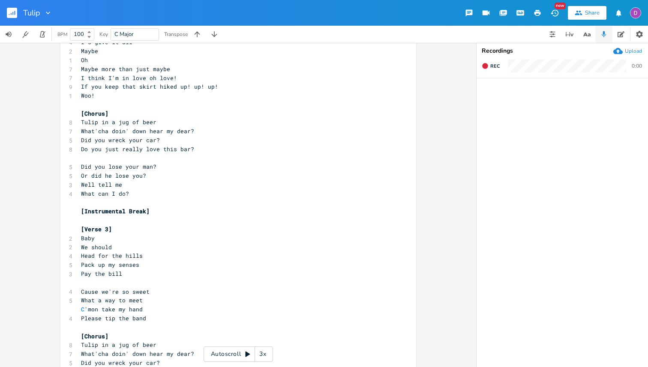
scroll to position [282, 0]
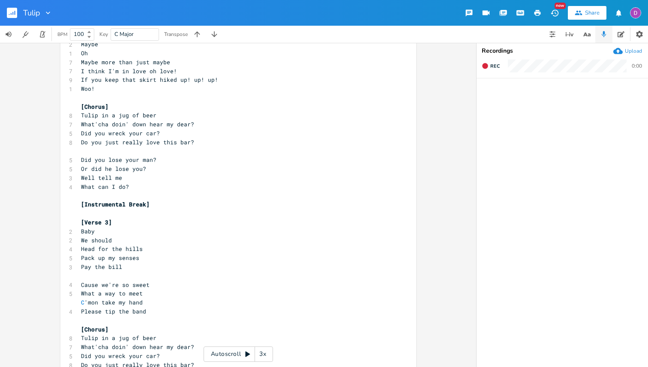
click at [137, 206] on span "[Instrumental Break]" at bounding box center [115, 204] width 69 height 8
type textarea "Break"
click at [137, 206] on span "[Instrumental Break]" at bounding box center [115, 204] width 69 height 8
type textarea "?"
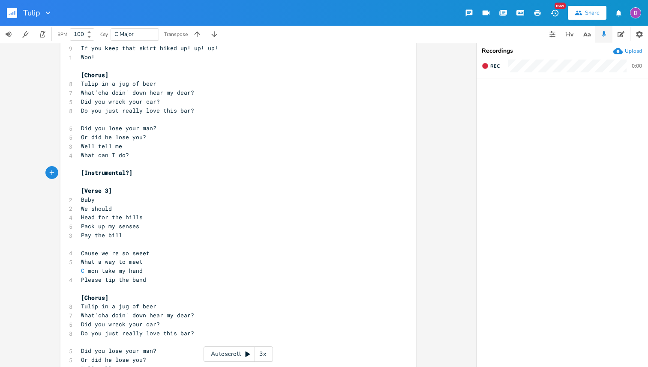
scroll to position [310, 0]
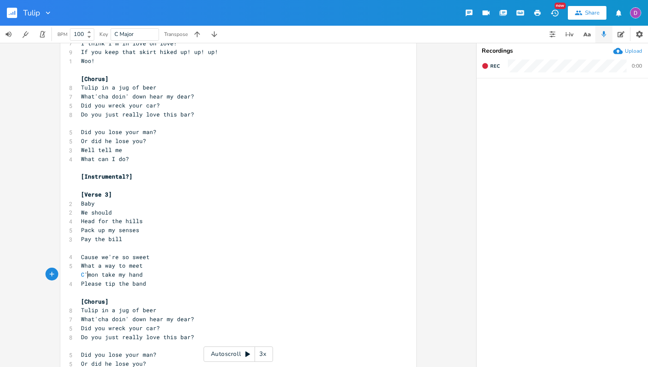
click at [86, 274] on span "C 'mon take my hand" at bounding box center [112, 275] width 62 height 8
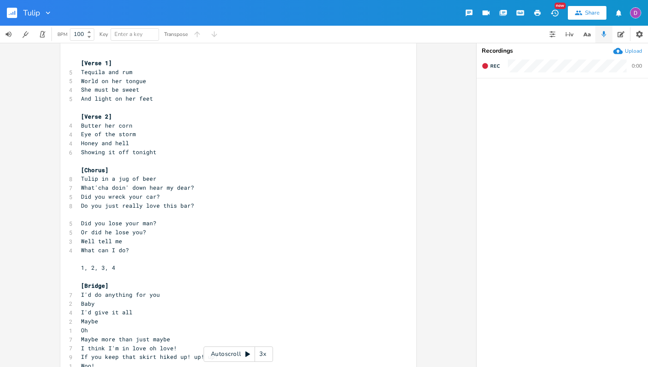
scroll to position [0, 0]
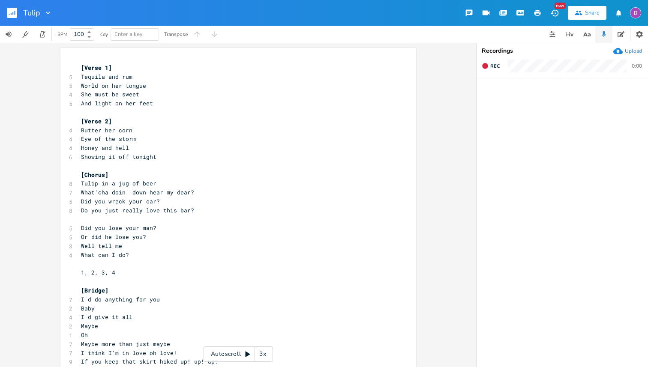
click at [12, 13] on rect "button" at bounding box center [12, 13] width 10 height 10
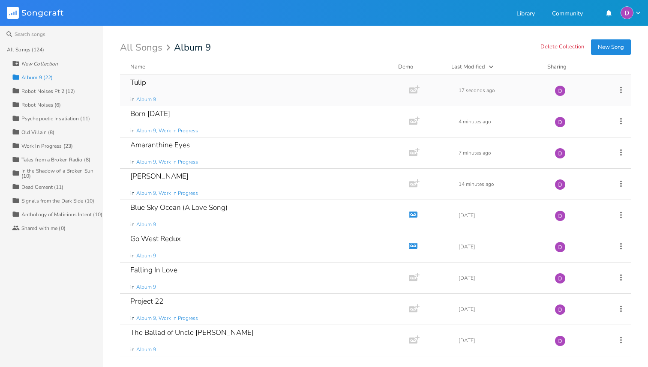
click at [145, 99] on span "Album 9" at bounding box center [146, 99] width 20 height 7
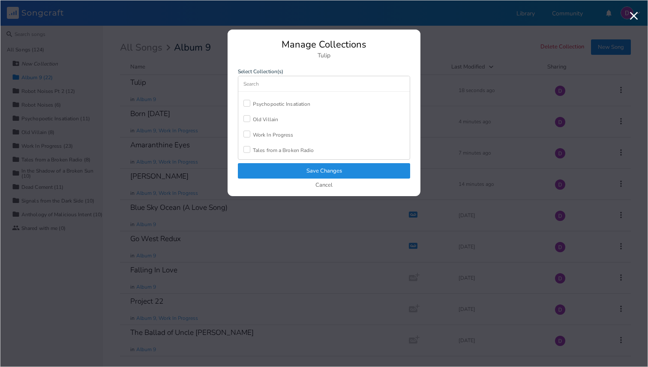
scroll to position [67, 0]
click at [263, 121] on div "Work In Progress" at bounding box center [273, 123] width 41 height 5
click at [302, 171] on button "Save Changes" at bounding box center [324, 170] width 172 height 15
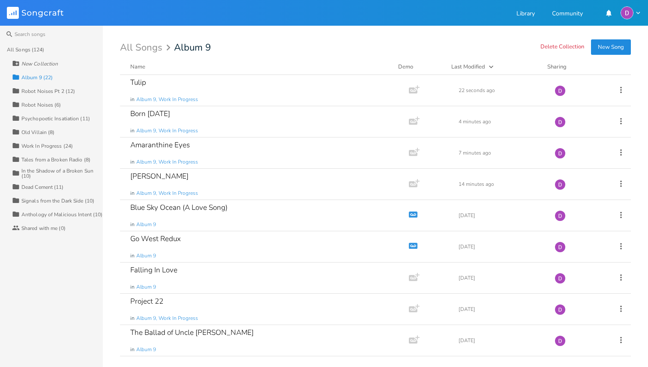
click at [426, 42] on div "Search All Songs (124) New Collection Collection Album 9 (22) Collection Robot …" at bounding box center [324, 196] width 648 height 341
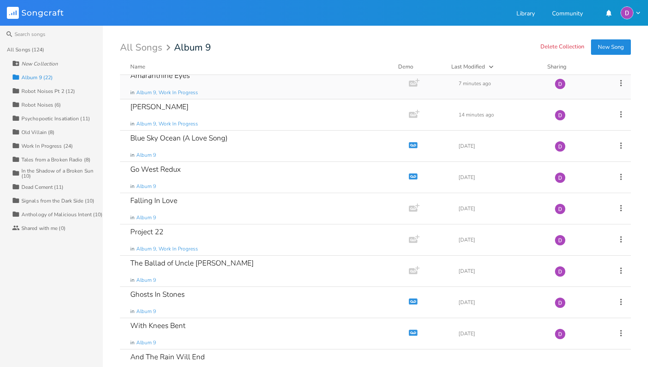
scroll to position [0, 0]
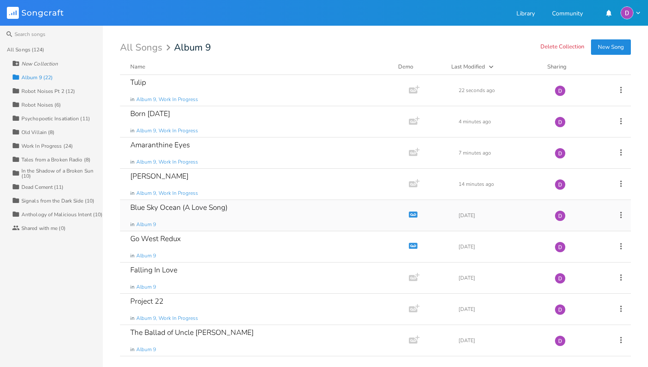
click at [283, 209] on div "Blue Sky Ocean (A Love Song) in Album 9" at bounding box center [262, 215] width 265 height 31
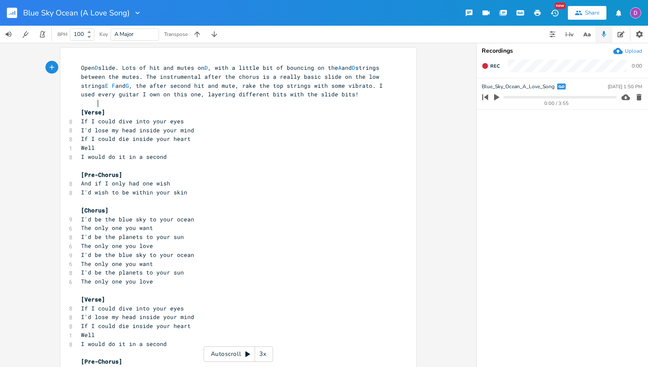
click at [498, 97] on icon "button" at bounding box center [496, 97] width 5 height 6
